Goal: Task Accomplishment & Management: Manage account settings

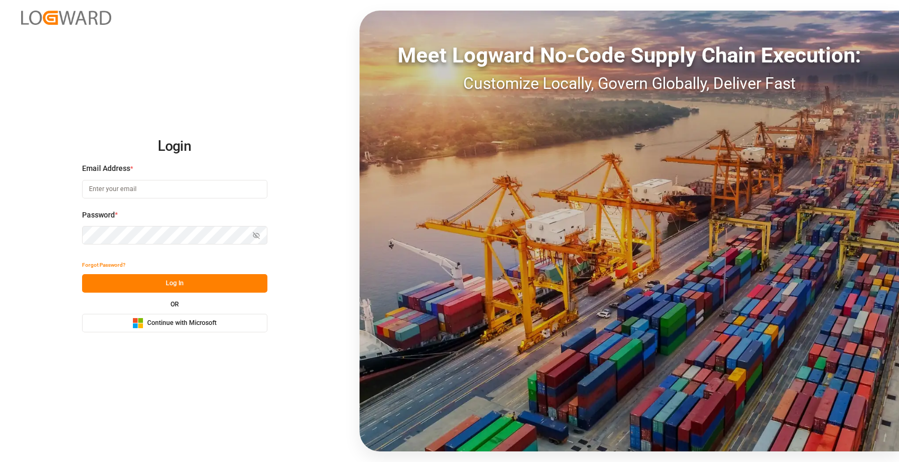
type input "[PERSON_NAME][EMAIL_ADDRESS][PERSON_NAME][PERSON_NAME][DOMAIN_NAME]"
click at [180, 323] on span "Continue with Microsoft" at bounding box center [181, 324] width 69 height 10
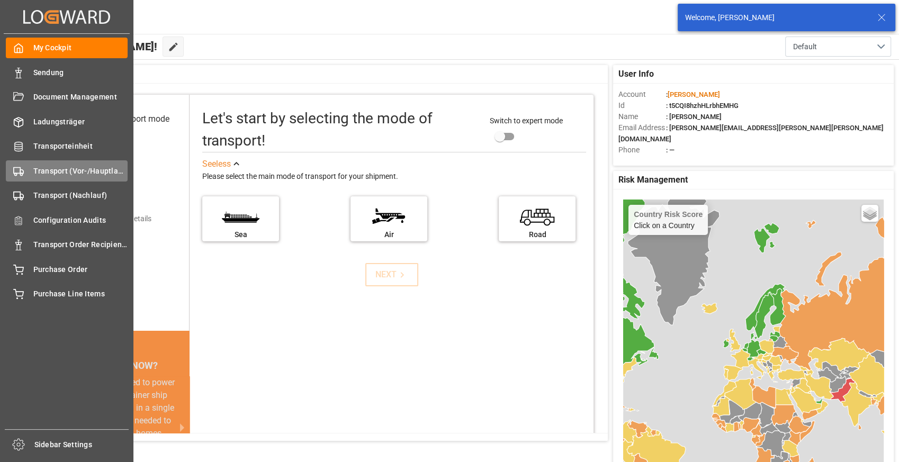
click at [21, 167] on icon at bounding box center [18, 171] width 11 height 11
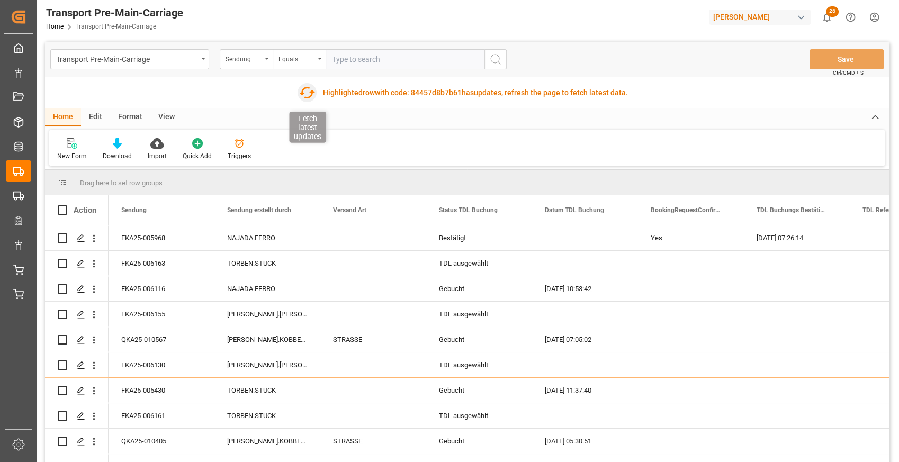
click at [307, 91] on icon "button" at bounding box center [307, 92] width 17 height 17
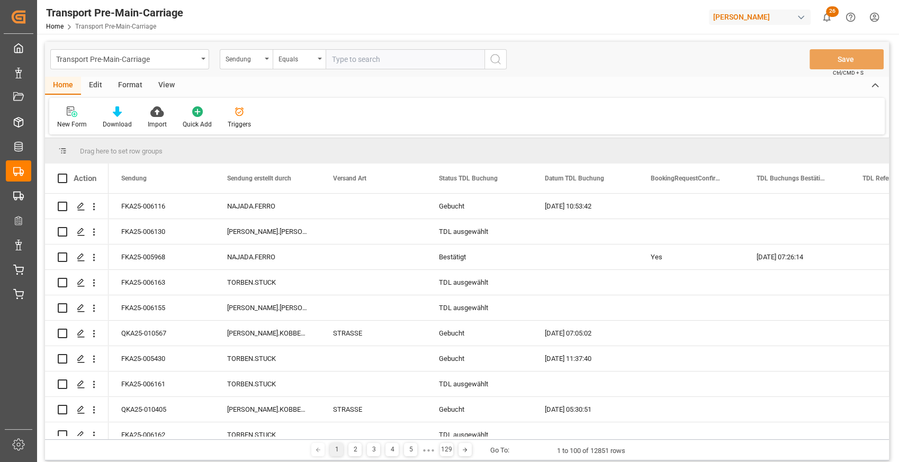
click at [97, 83] on div "Edit" at bounding box center [95, 86] width 29 height 18
click at [125, 84] on div "Format" at bounding box center [130, 86] width 40 height 18
click at [79, 124] on div "Filter Rows" at bounding box center [72, 125] width 31 height 10
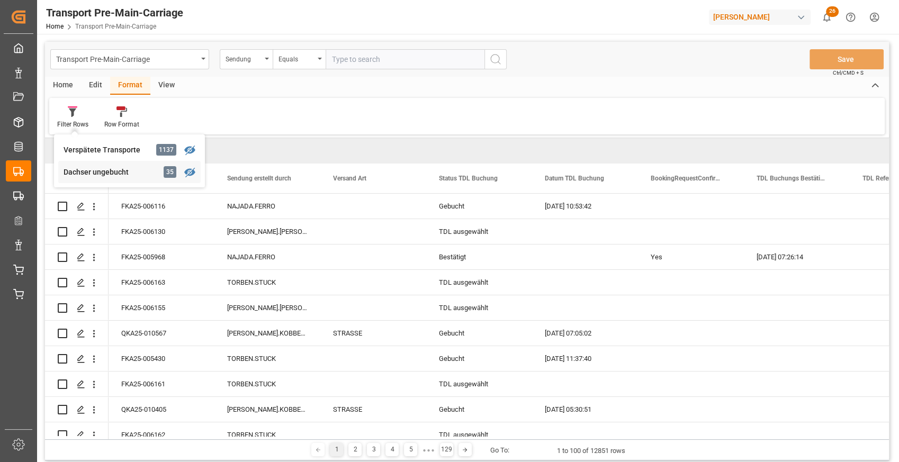
click at [92, 170] on div "Dachser ungebucht" at bounding box center [110, 172] width 93 height 11
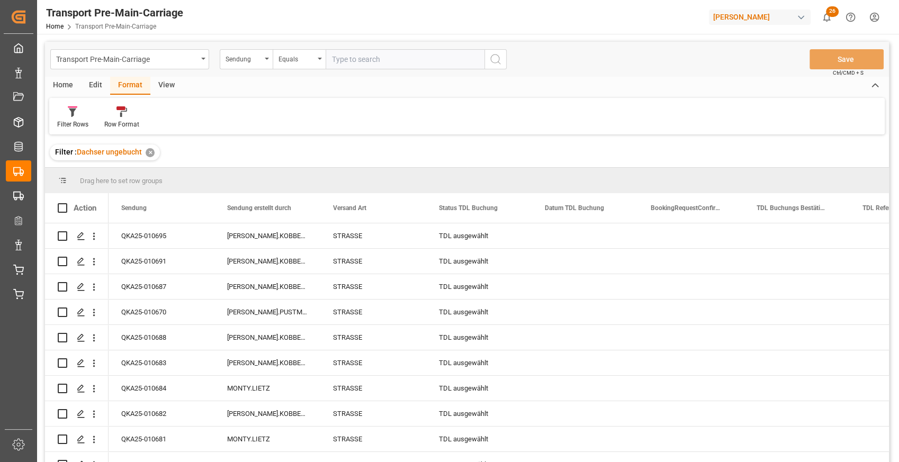
click at [165, 85] on div "View" at bounding box center [166, 86] width 32 height 18
click at [115, 117] on icon at bounding box center [120, 111] width 11 height 11
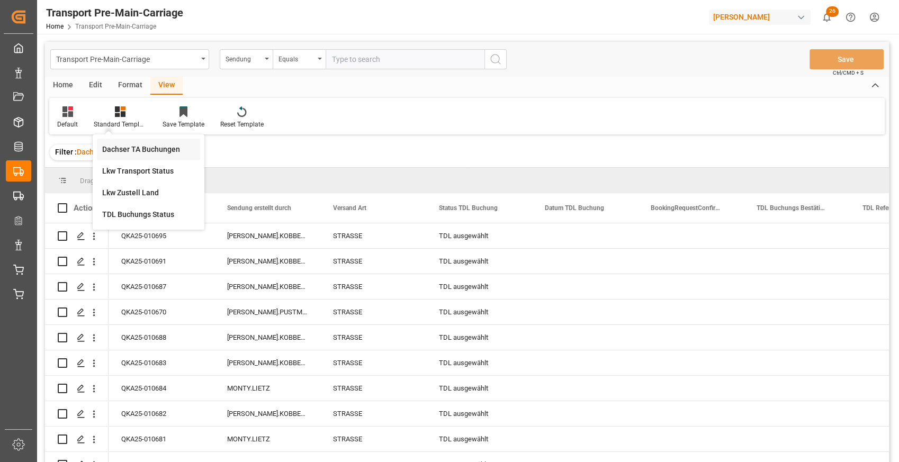
click at [128, 144] on div "Dachser TA Buchungen" at bounding box center [148, 149] width 93 height 11
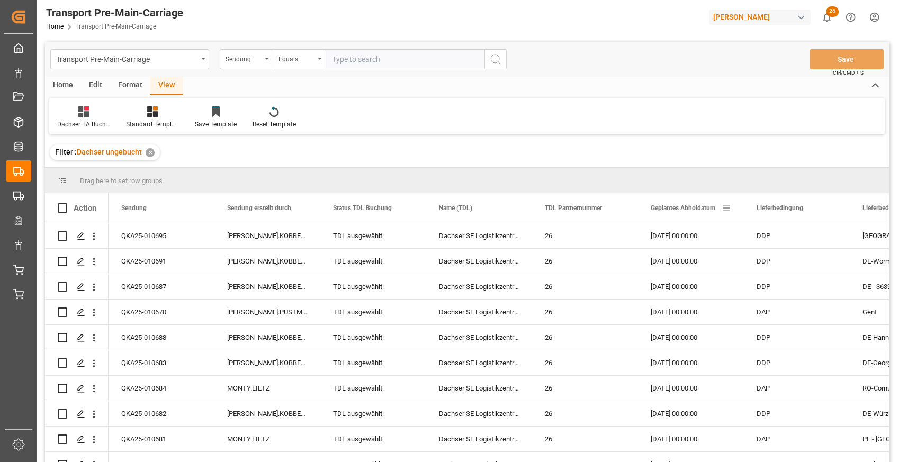
click at [668, 205] on span "Geplantes Abholdatum" at bounding box center [683, 207] width 65 height 7
click at [68, 82] on div "Home" at bounding box center [63, 86] width 36 height 18
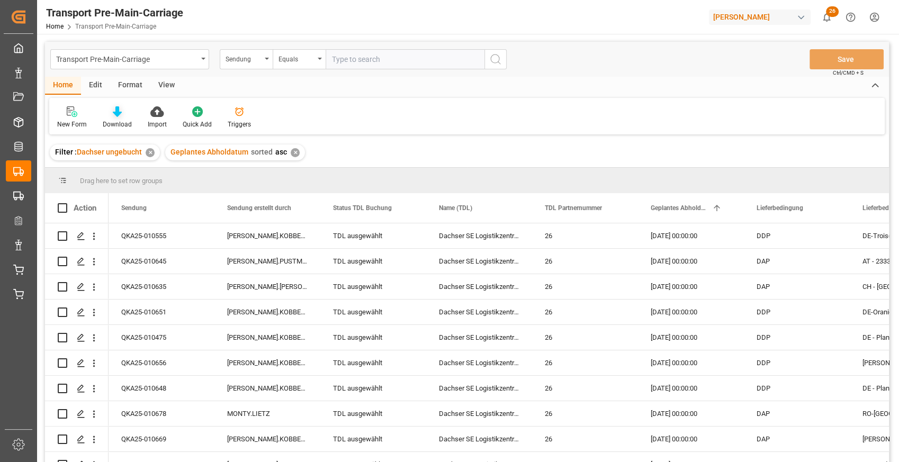
click at [114, 113] on icon at bounding box center [117, 111] width 9 height 11
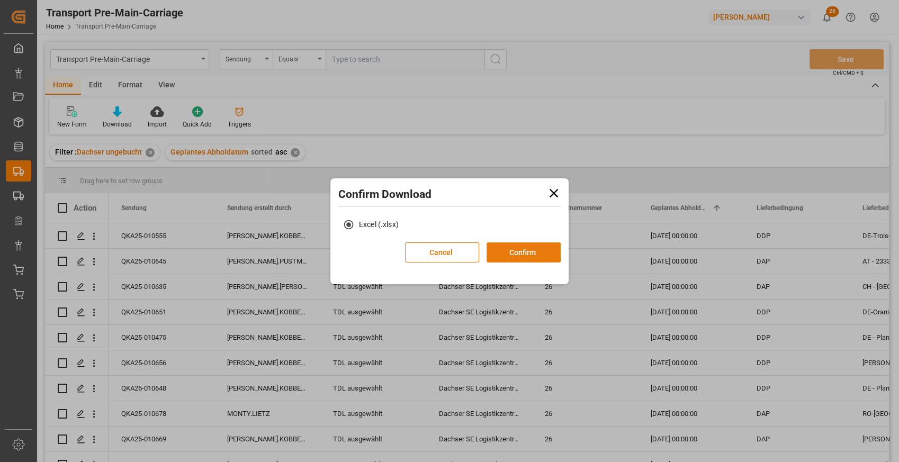
click at [507, 249] on button "Confirm" at bounding box center [524, 253] width 74 height 20
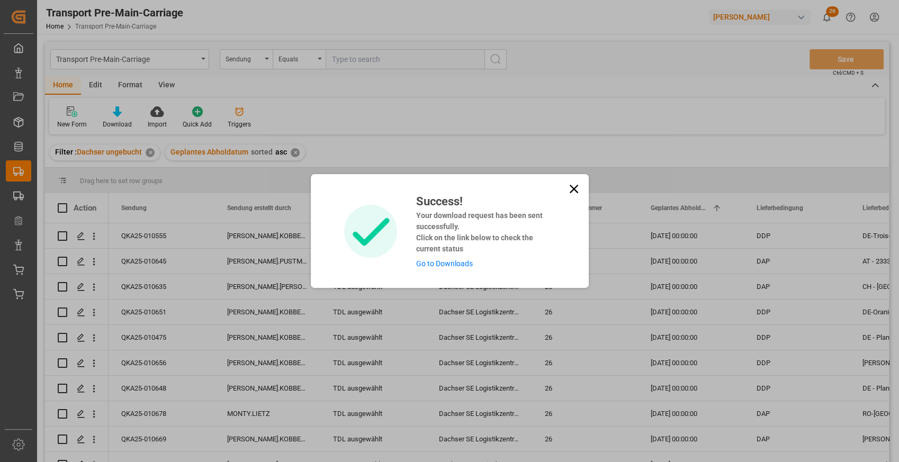
click at [575, 192] on icon at bounding box center [574, 189] width 15 height 15
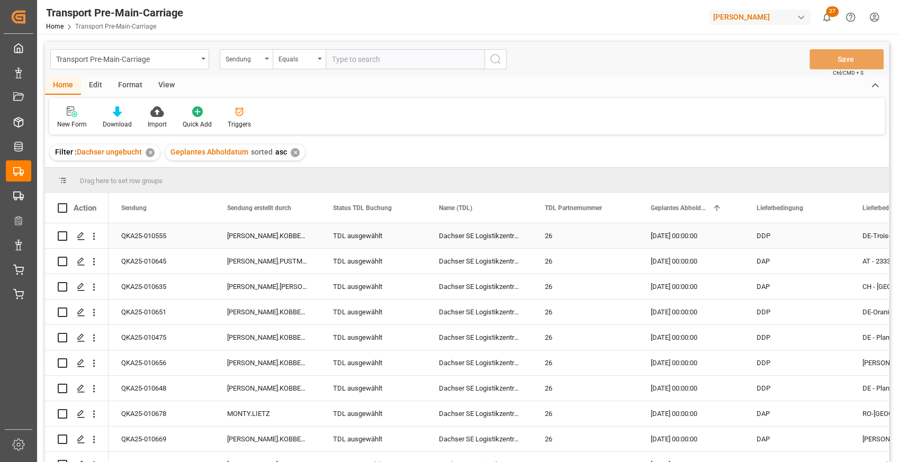
click at [358, 235] on div "TDL ausgewählt" at bounding box center [373, 236] width 81 height 24
click at [405, 241] on polyline "open menu" at bounding box center [407, 242] width 6 height 3
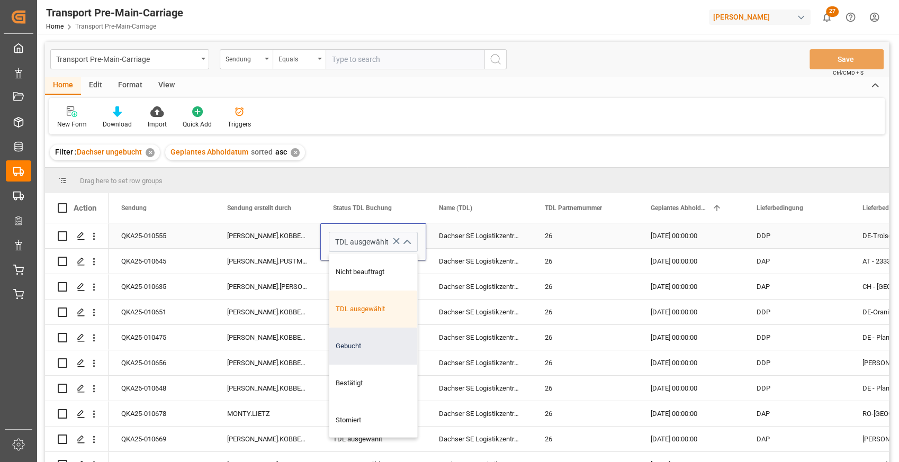
click at [371, 341] on div "Gebucht" at bounding box center [373, 346] width 88 height 37
type input "Gebucht"
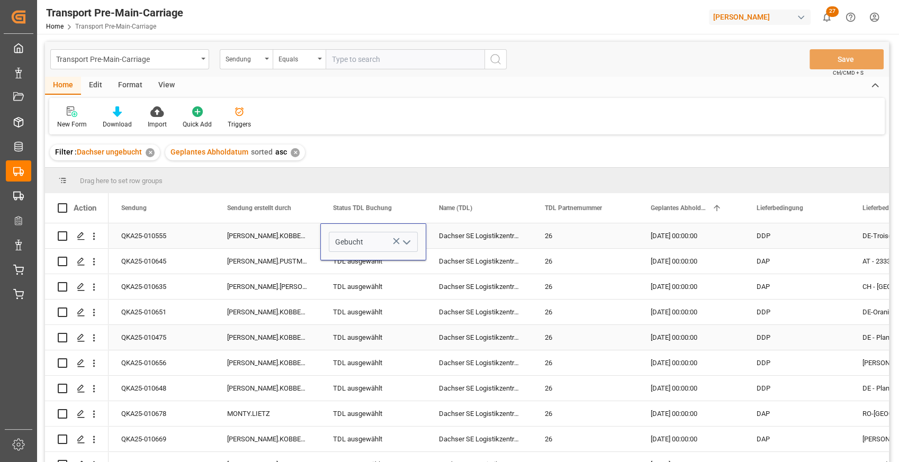
click at [372, 309] on div "TDL ausgewählt" at bounding box center [373, 312] width 81 height 24
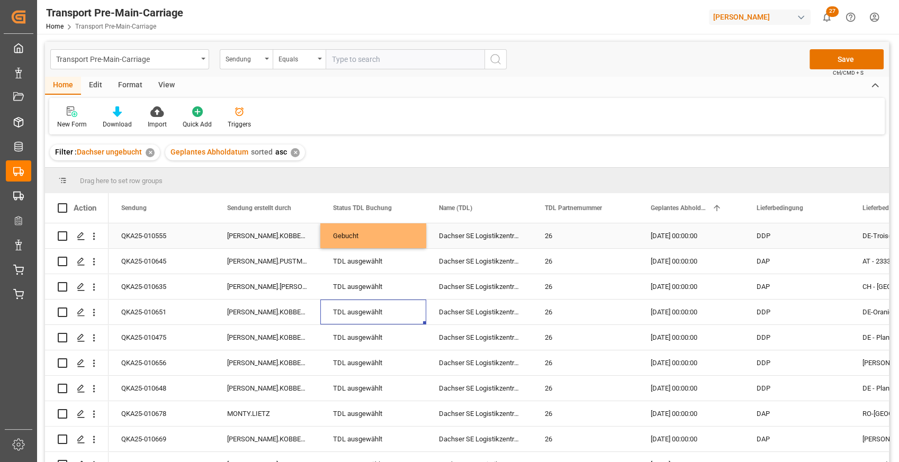
click at [355, 236] on div "Gebucht" at bounding box center [373, 236] width 81 height 24
drag, startPoint x: 424, startPoint y: 246, endPoint x: 415, endPoint y: 299, distance: 54.2
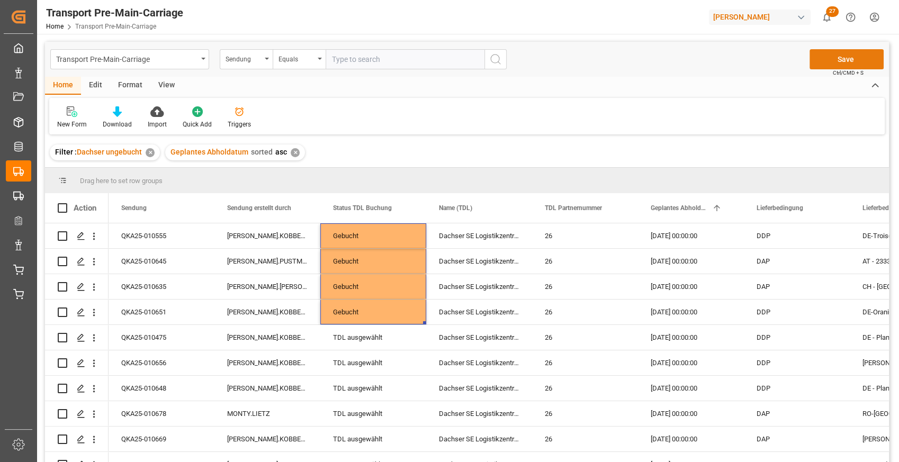
click at [843, 61] on button "Save" at bounding box center [847, 59] width 74 height 20
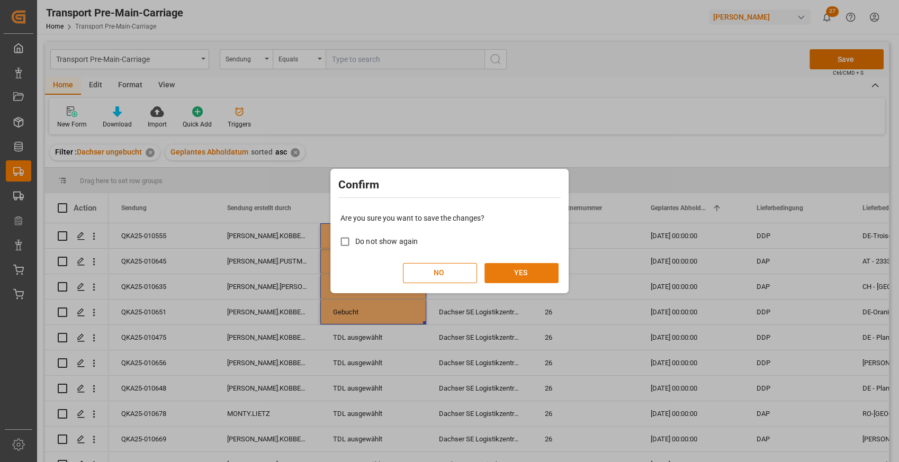
click at [536, 273] on button "YES" at bounding box center [522, 273] width 74 height 20
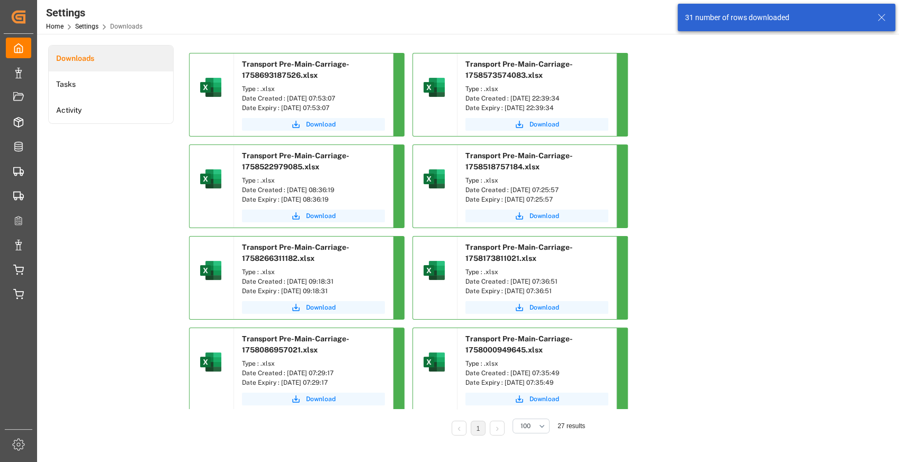
click at [876, 17] on icon at bounding box center [882, 17] width 13 height 13
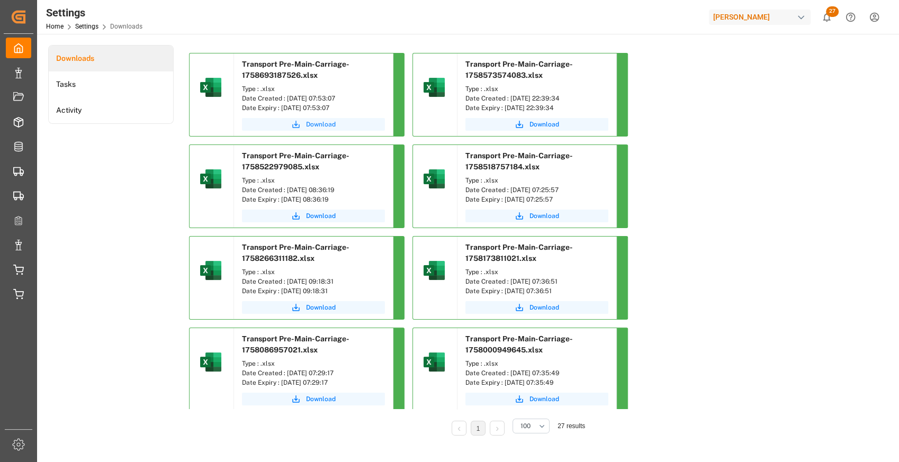
click at [319, 125] on span "Download" at bounding box center [321, 125] width 30 height 10
